Goal: Information Seeking & Learning: Learn about a topic

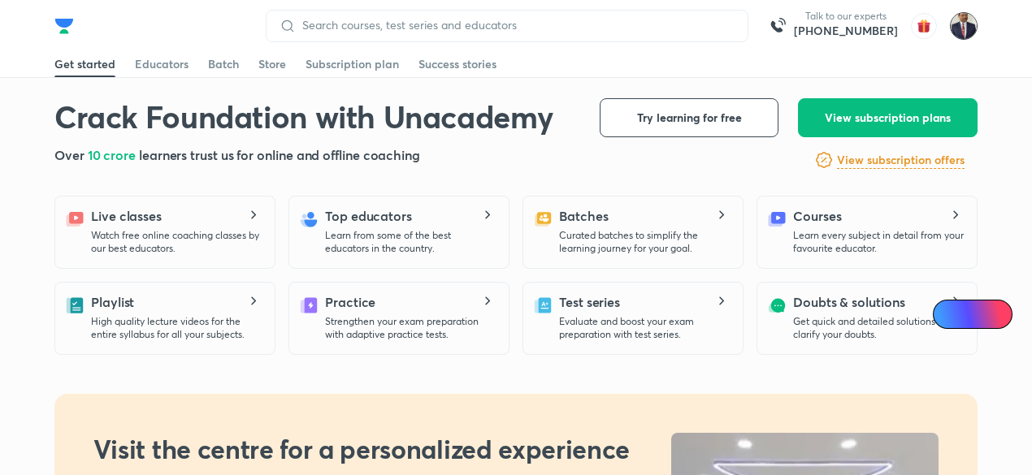
click at [965, 32] on img at bounding box center [964, 26] width 28 height 28
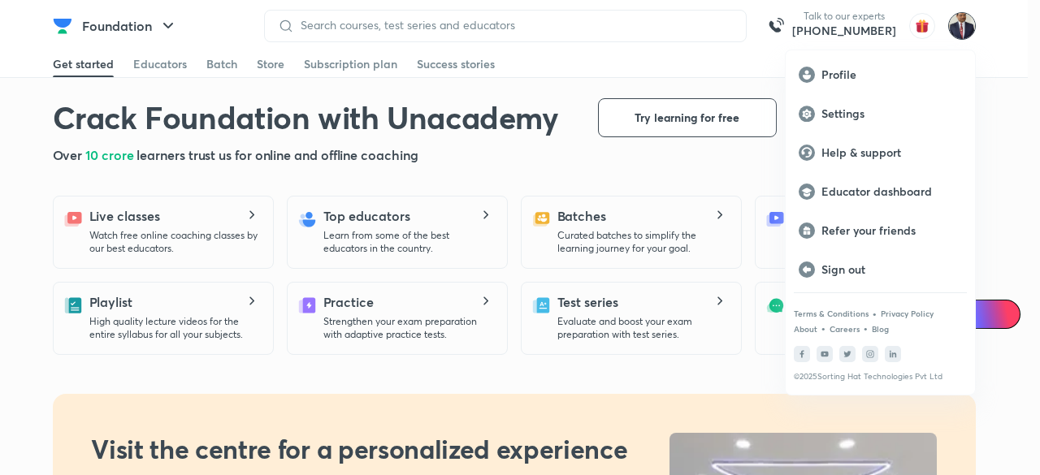
click at [881, 197] on p "Educator dashboard" at bounding box center [892, 191] width 141 height 15
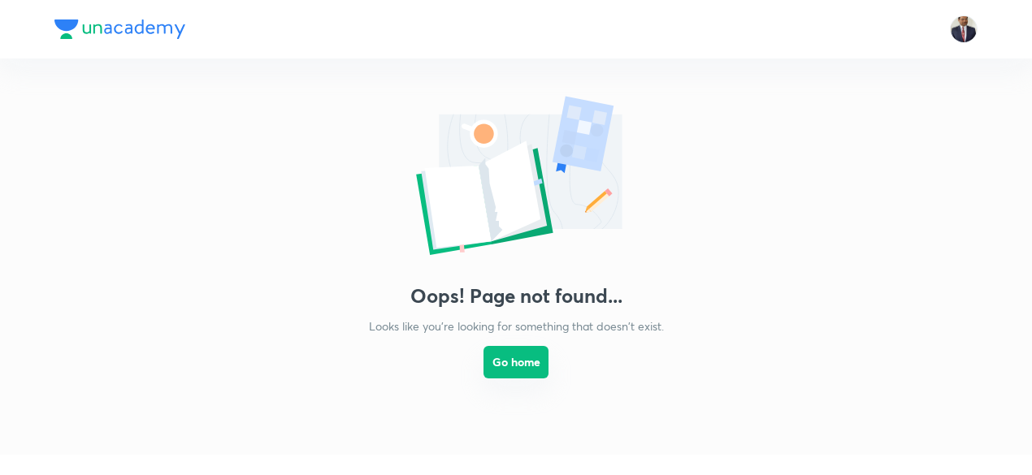
click at [528, 354] on button "Go home" at bounding box center [516, 362] width 65 height 33
click at [529, 354] on button "Go home" at bounding box center [516, 362] width 65 height 33
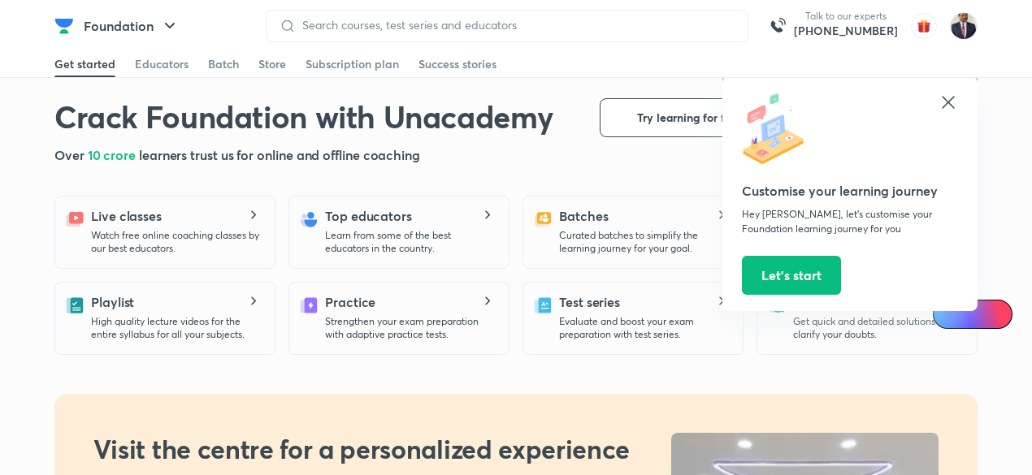
click at [948, 102] on icon at bounding box center [948, 102] width 12 height 12
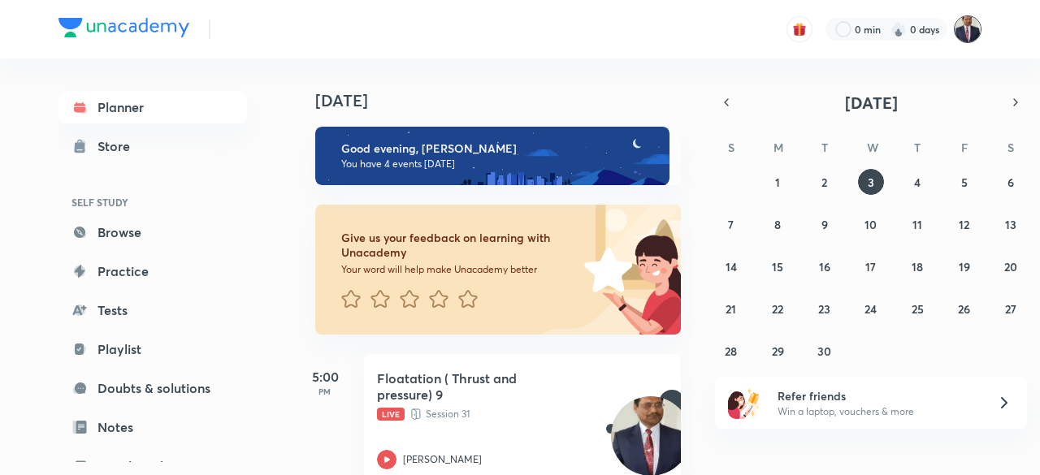
click at [974, 26] on img at bounding box center [968, 29] width 28 height 28
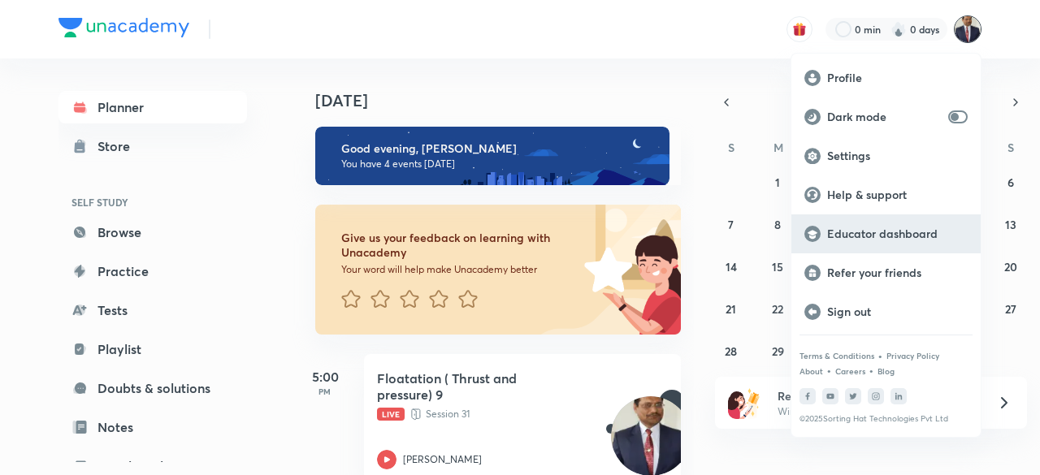
click at [882, 237] on p "Educator dashboard" at bounding box center [897, 234] width 141 height 15
